Goal: Transaction & Acquisition: Book appointment/travel/reservation

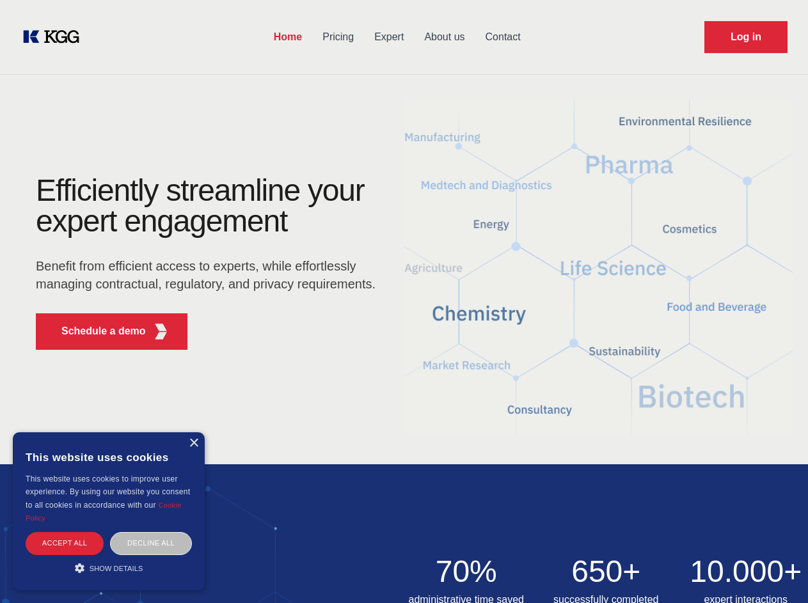
click at [404, 301] on div "Efficiently streamline your expert engagement Benefit from efficient access to …" at bounding box center [209, 267] width 389 height 185
click at [96, 331] on p "Schedule a demo" at bounding box center [103, 331] width 84 height 15
click at [193, 443] on div "×" at bounding box center [194, 444] width 10 height 10
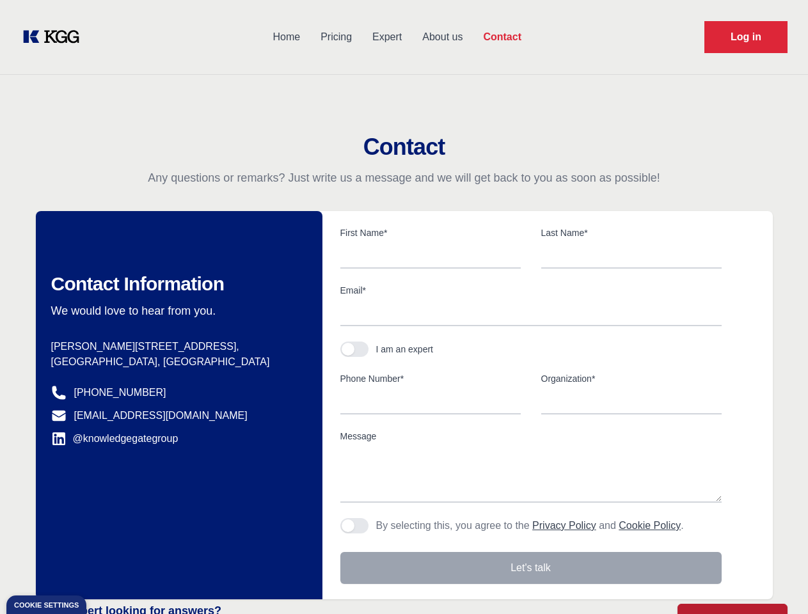
click at [151, 543] on div "Contact Information We would love to hear from you. Postal address [PERSON_NAME…" at bounding box center [179, 405] width 287 height 388
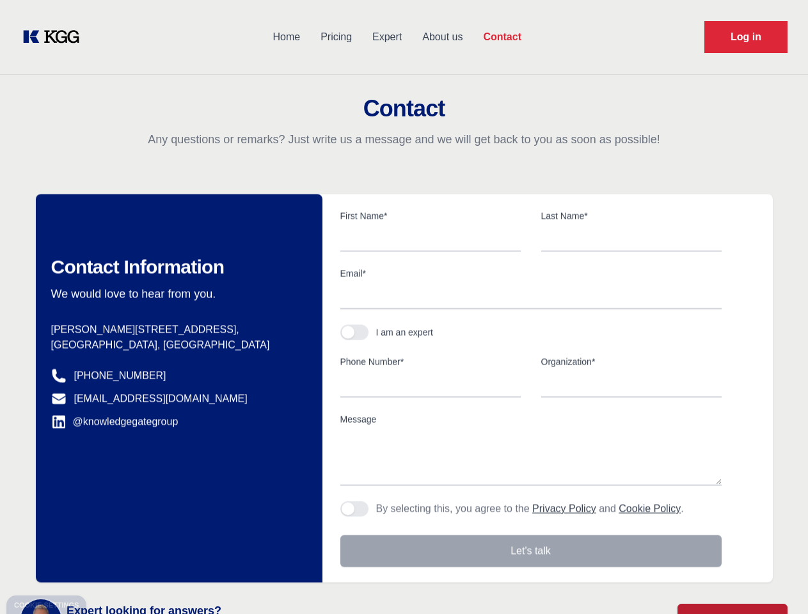
click at [109, 568] on main "Contact Any questions or remarks? Just write us a message and we will get back …" at bounding box center [404, 333] width 808 height 666
